Goal: Information Seeking & Learning: Learn about a topic

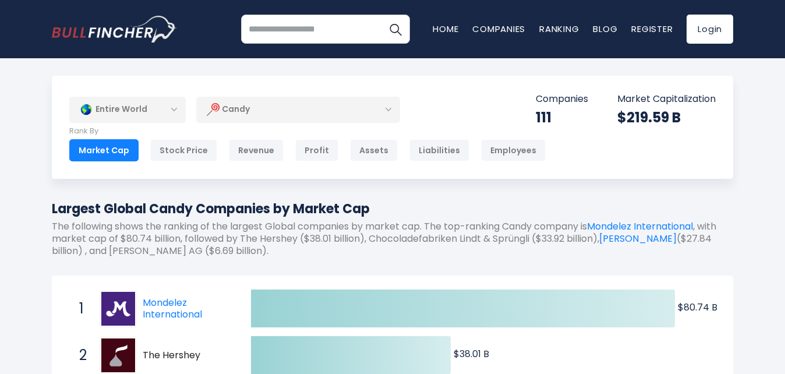
click at [253, 118] on div "Candy" at bounding box center [298, 109] width 204 height 27
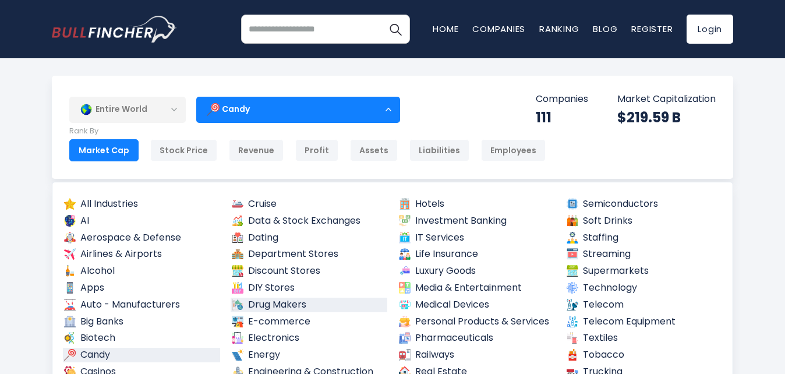
scroll to position [58, 0]
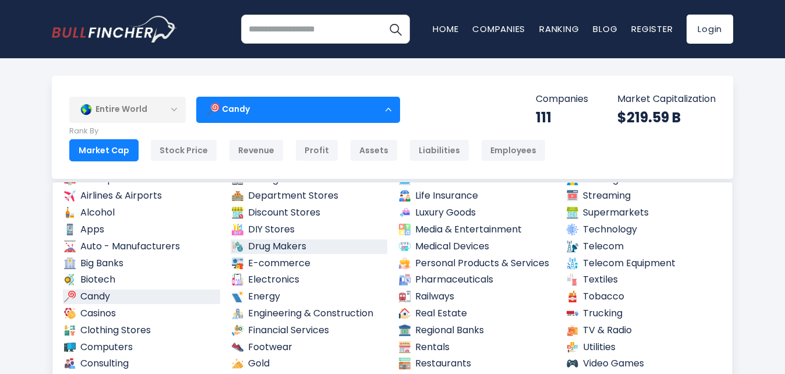
click at [309, 245] on link "Drug Makers" at bounding box center [309, 246] width 157 height 15
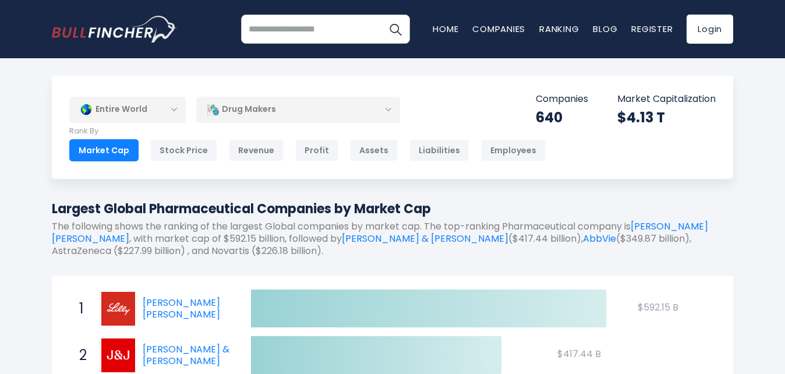
click at [341, 108] on div "Drug Makers" at bounding box center [298, 109] width 204 height 27
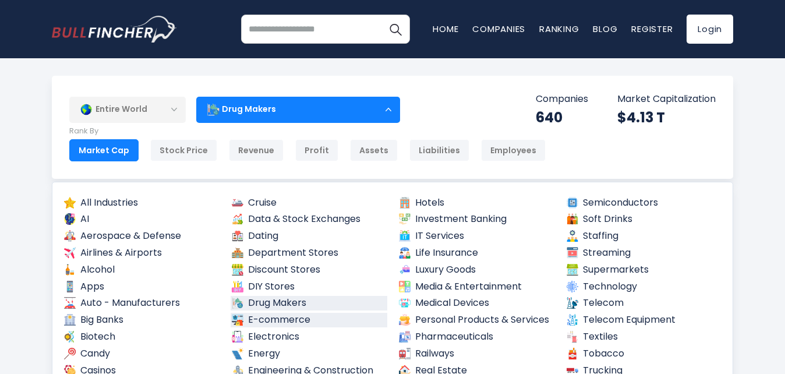
click at [309, 323] on link "E-commerce" at bounding box center [309, 320] width 157 height 15
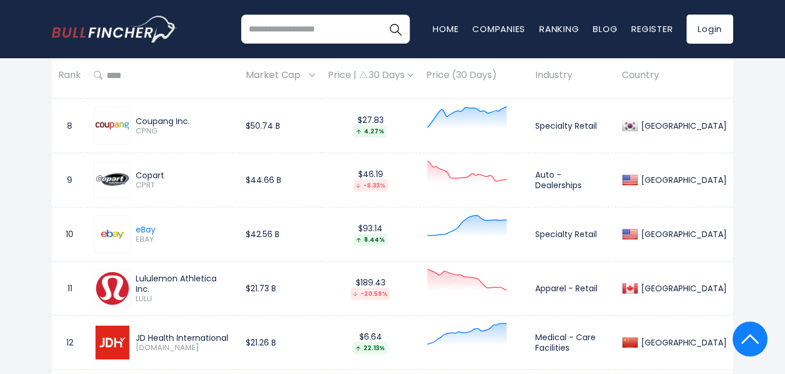
scroll to position [990, 0]
